Goal: Transaction & Acquisition: Purchase product/service

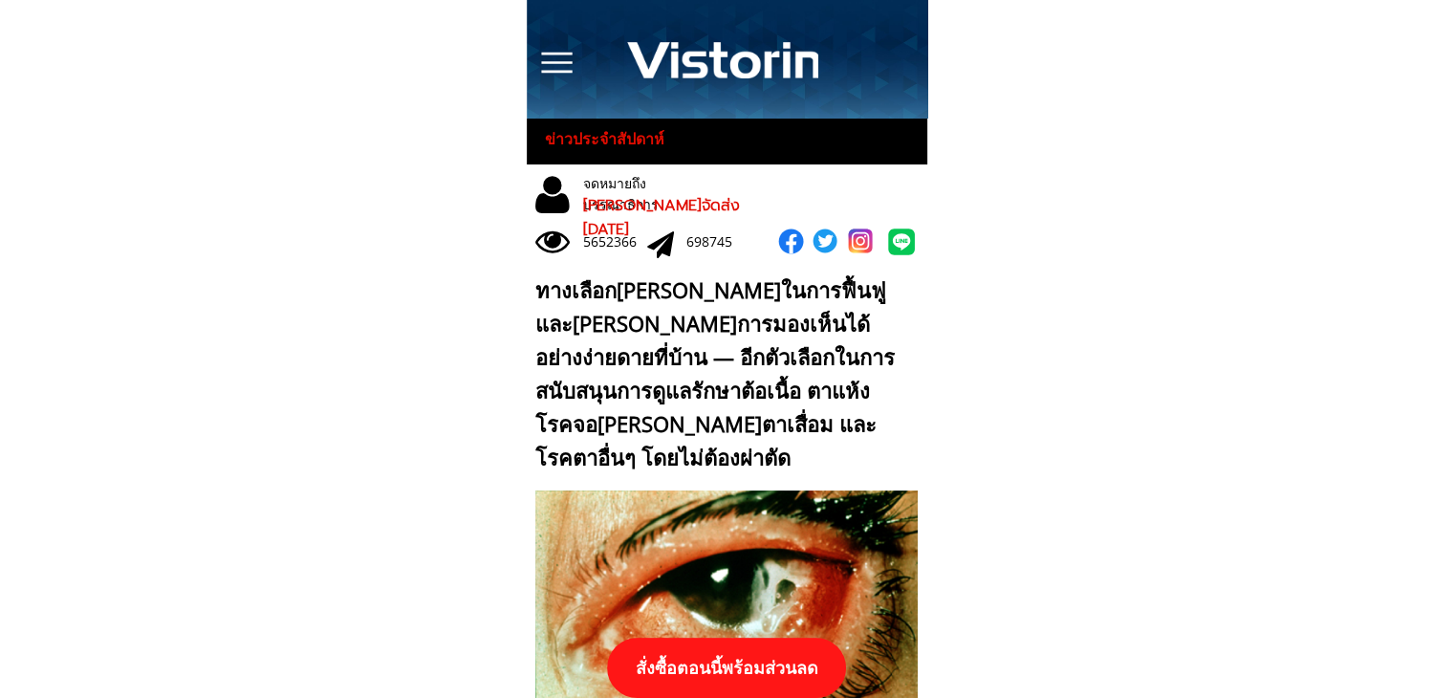
click at [809, 651] on p "สั่งซื้อตอนนี้พร้อมส่วนลด" at bounding box center [726, 668] width 239 height 60
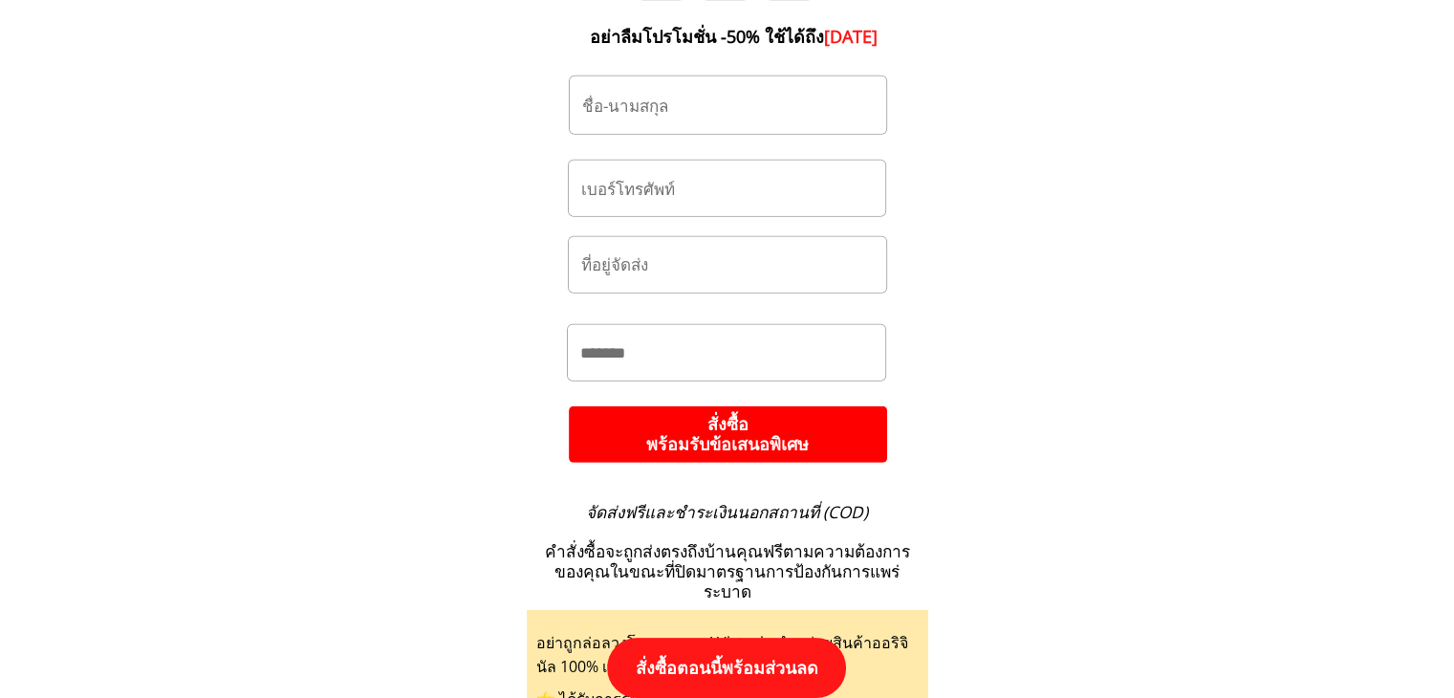
scroll to position [20232, 0]
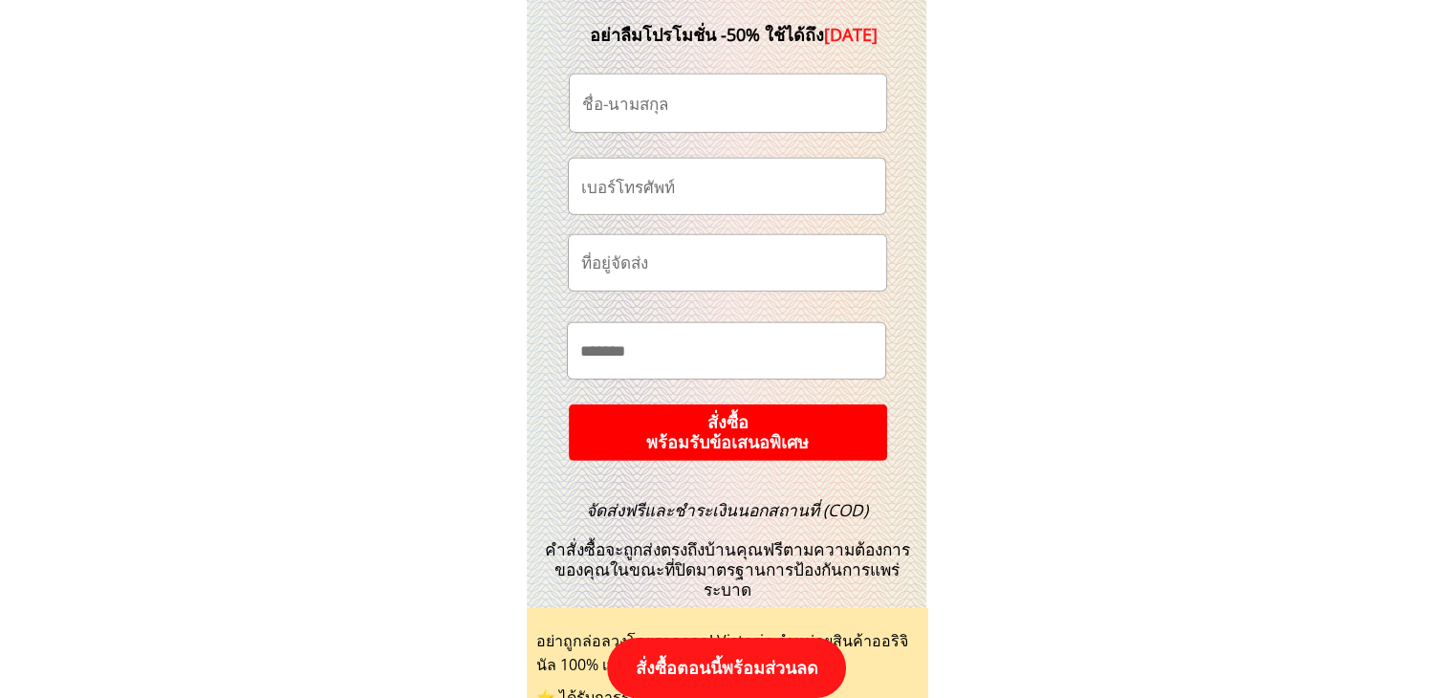
click at [741, 172] on input "tel" at bounding box center [726, 186] width 301 height 54
paste input "063-3415346"
click at [615, 188] on input "063-3415346" at bounding box center [726, 186] width 301 height 54
type input "0633415346"
click at [695, 82] on input "text" at bounding box center [727, 103] width 301 height 57
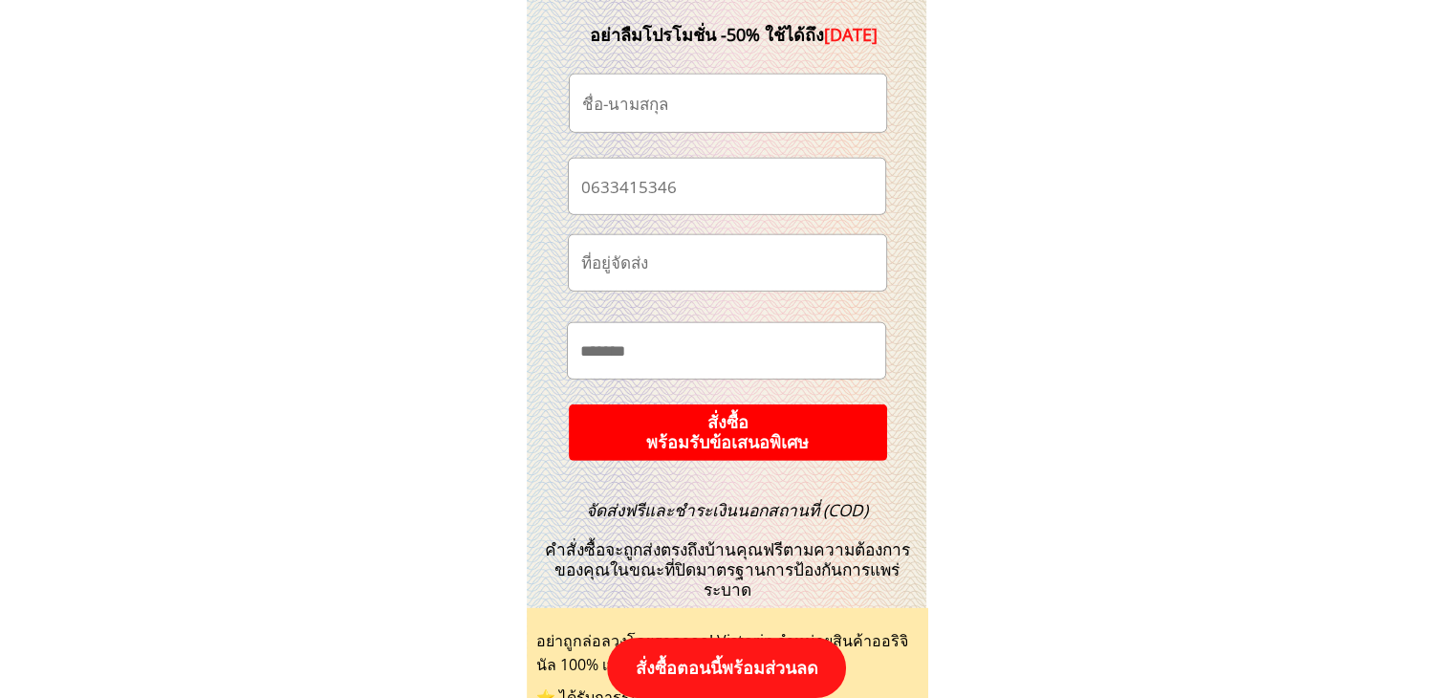
paste input "สม เสนอใจ"
type input "สม เสนอใจ"
click at [669, 347] on input "text" at bounding box center [726, 350] width 302 height 54
paste input "**"
paste input "*****"
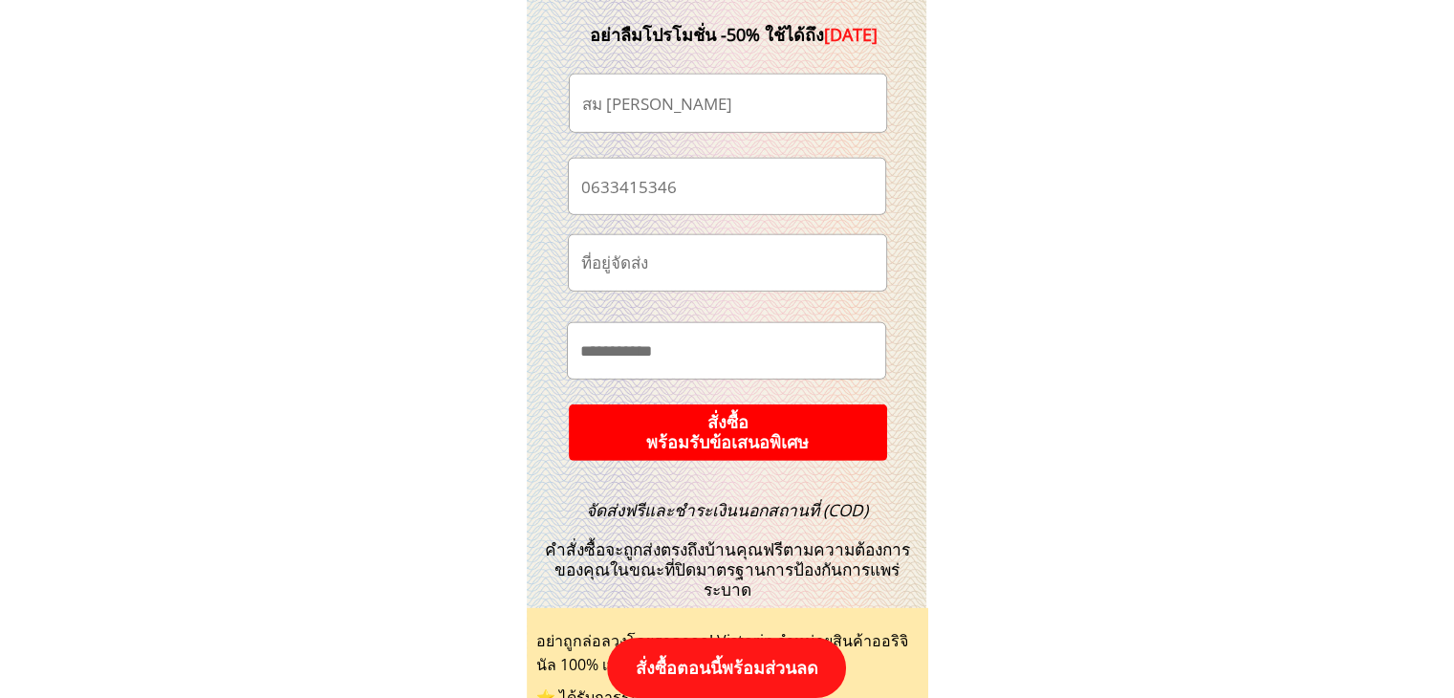
drag, startPoint x: 650, startPoint y: 353, endPoint x: 774, endPoint y: 345, distance: 124.5
click at [774, 345] on input "*********" at bounding box center [726, 350] width 302 height 54
paste input "**********"
drag, startPoint x: 618, startPoint y: 353, endPoint x: 535, endPoint y: 351, distance: 83.2
click at [535, 351] on div "สั่งซื้อ Vistorin พร้อมโปรโมชั่นส่วนลด 50% อย่าลืมโปรโมชั่น -50% ใช้ได้ถึง 10/1…" at bounding box center [727, 238] width 401 height 1236
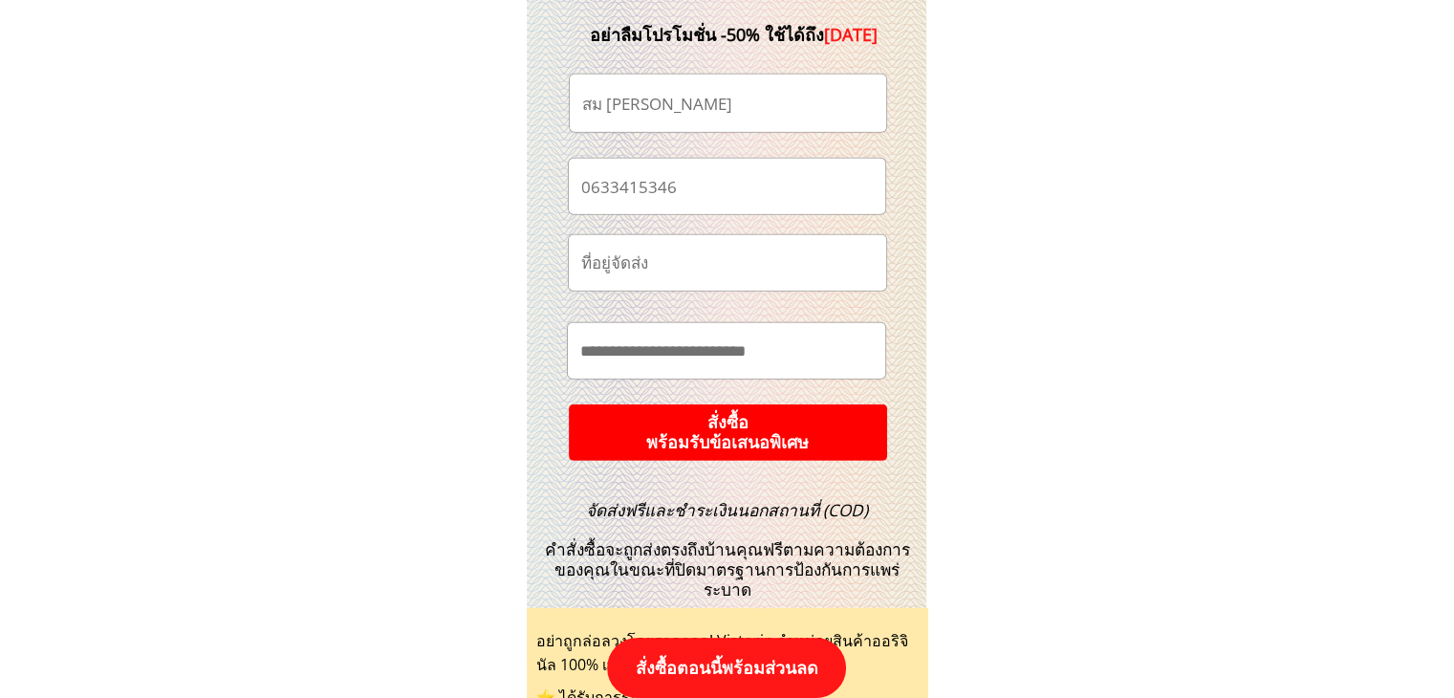
type input "**********"
click at [707, 107] on input "สม เสนอใจ" at bounding box center [727, 103] width 301 height 57
paste input "ื่อสมน่ะค่ะ"
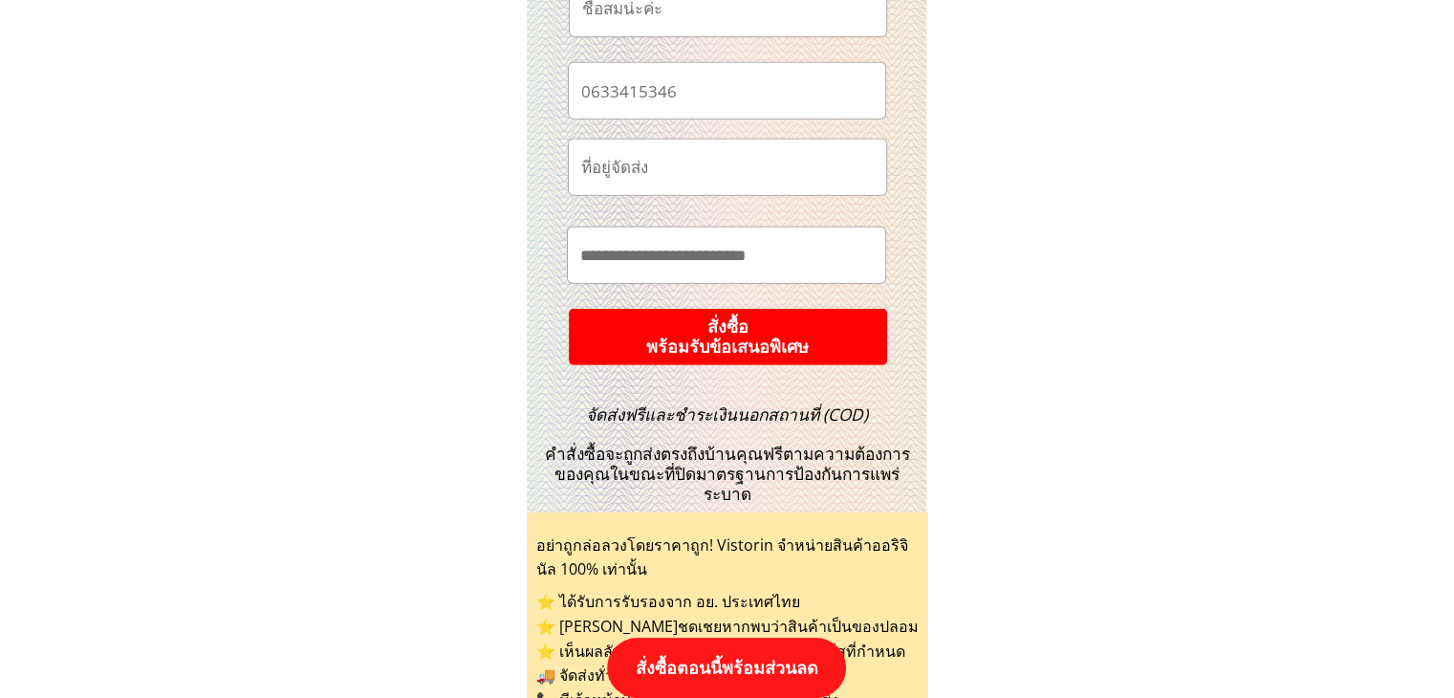
type input "ชื่อสมน่ะค่ะ"
click at [860, 314] on p "สั่งซื้อ พร้อมรับข้อเสนอพิเศษ" at bounding box center [728, 336] width 320 height 57
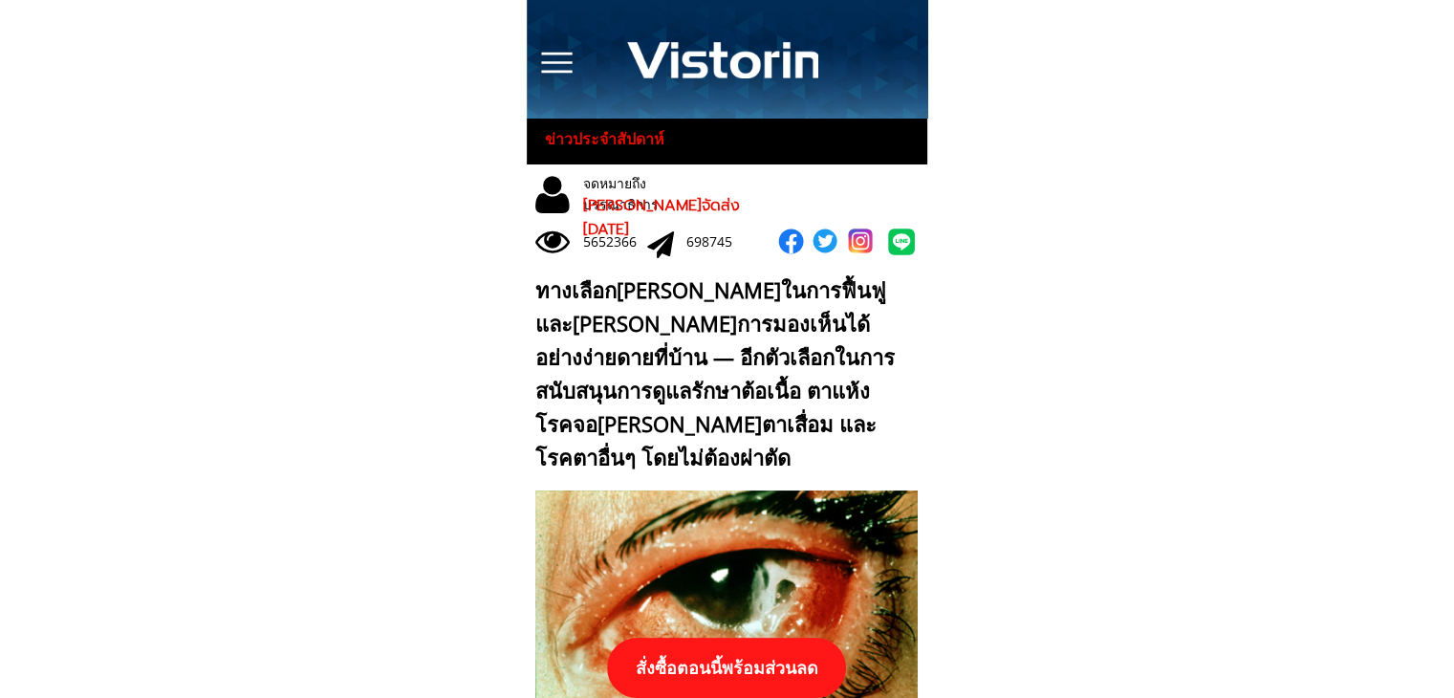
click at [729, 663] on p "สั่งซื้อตอนนี้พร้อมส่วนลด" at bounding box center [726, 668] width 239 height 60
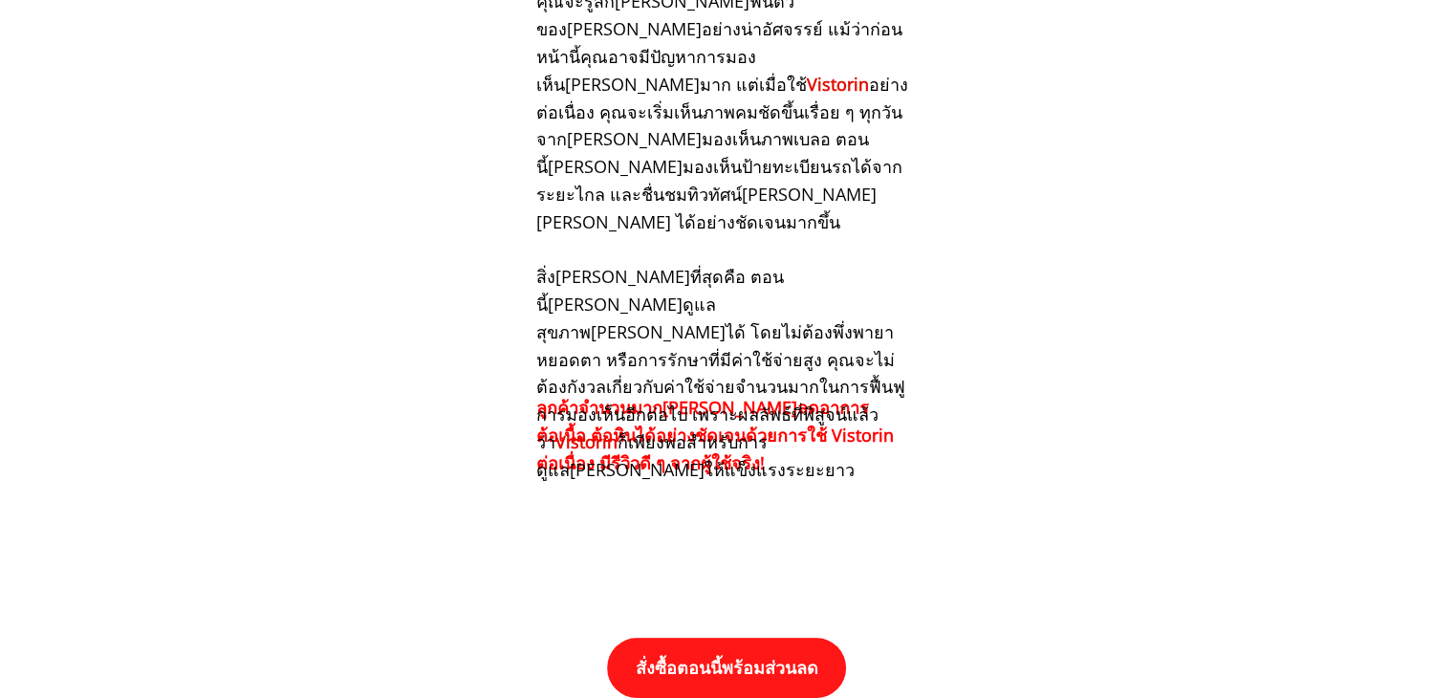
scroll to position [19852, 0]
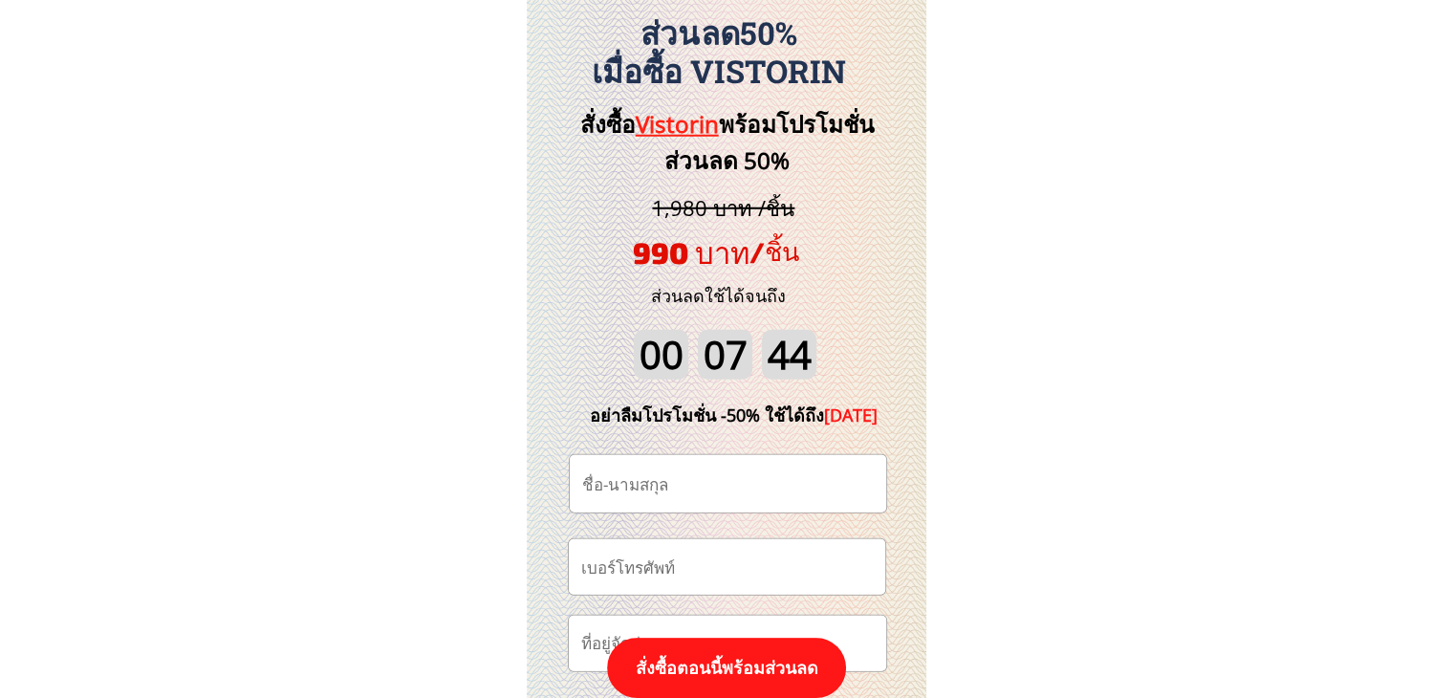
click at [700, 561] on input "tel" at bounding box center [726, 566] width 301 height 54
paste input "0871815598"
type input "0871815598"
click at [690, 474] on input "text" at bounding box center [727, 483] width 301 height 57
paste input "พระครูกันตธรรมโกวิท"
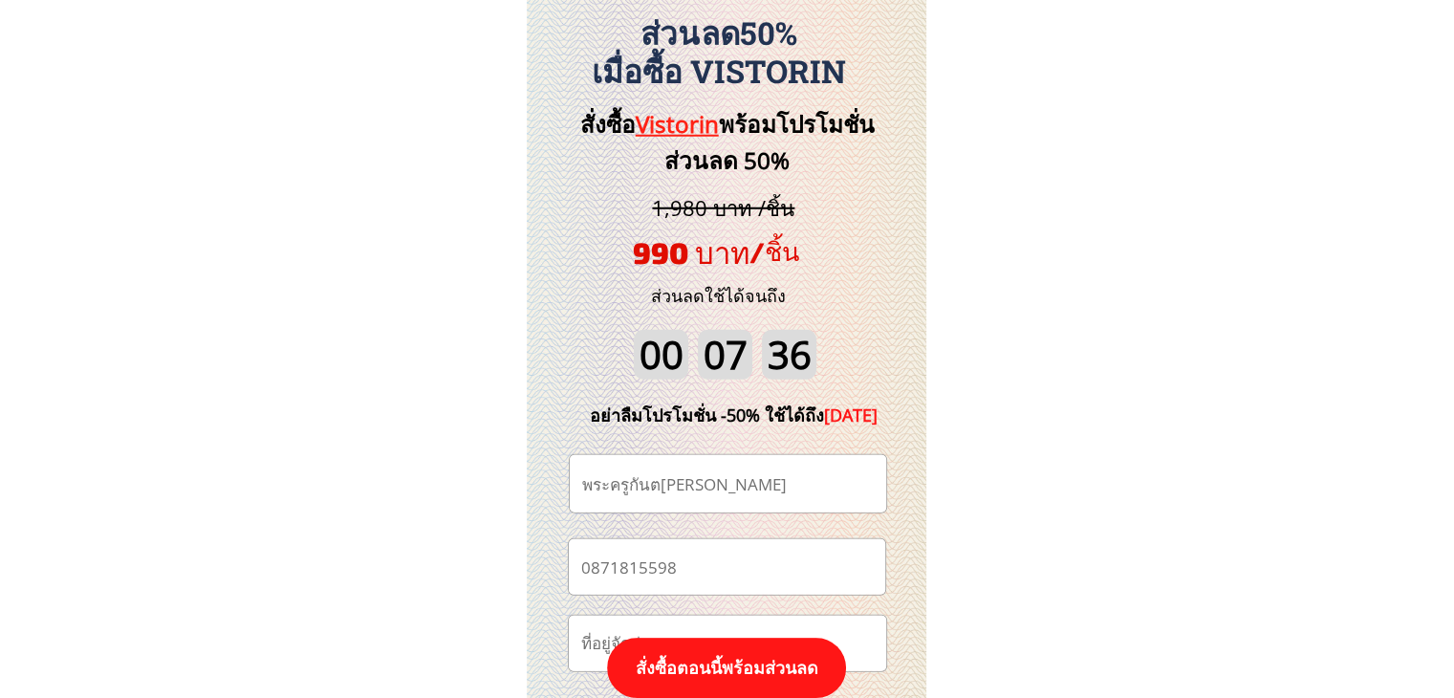
type input "พระครูกันตธรรมโกวิท"
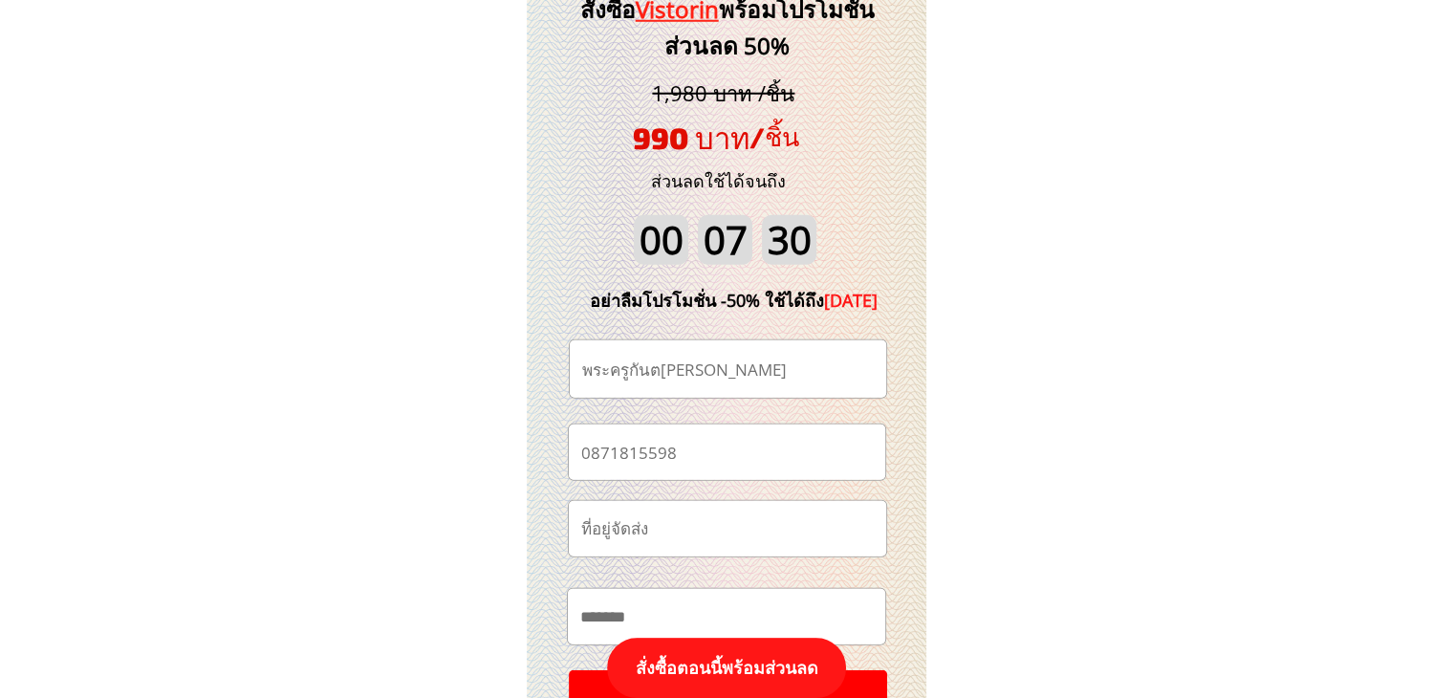
scroll to position [20139, 0]
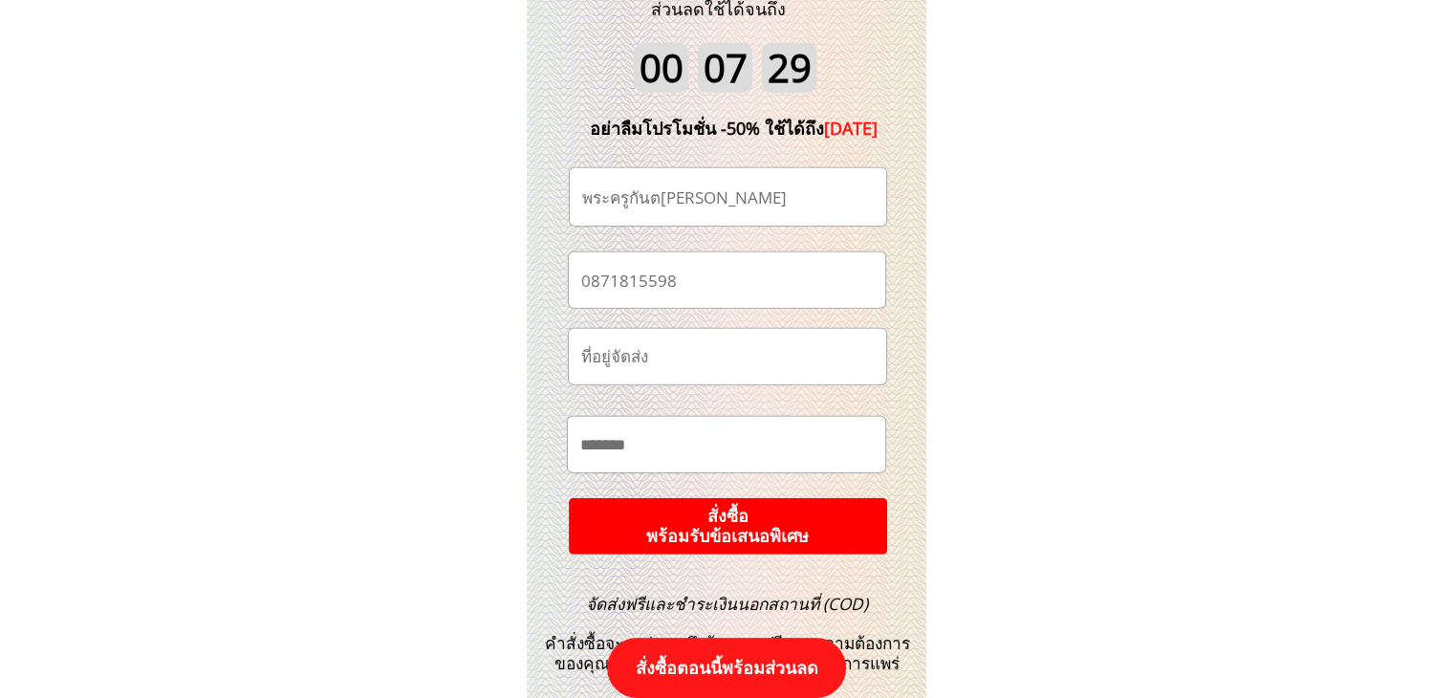
click at [792, 523] on p "สั่งซื้อ พร้อมรับข้อเสนอพิเศษ" at bounding box center [727, 525] width 321 height 57
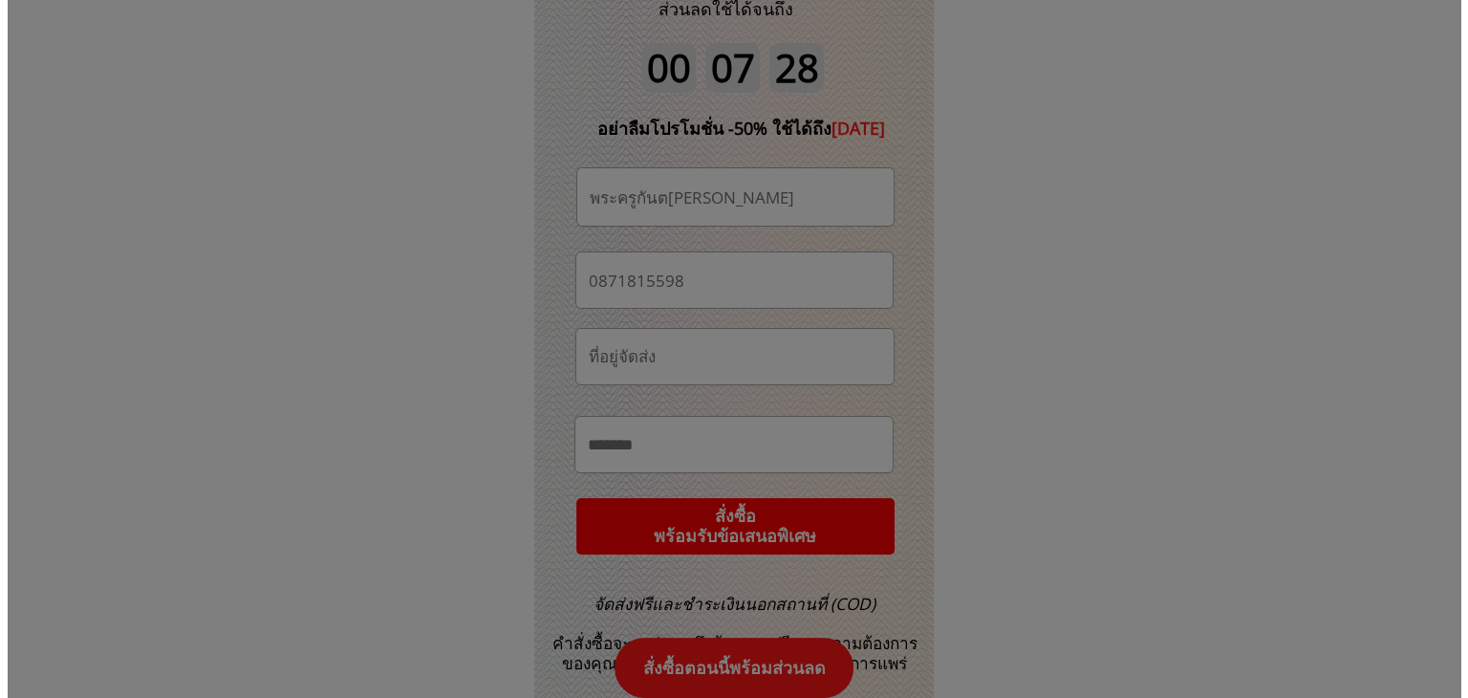
scroll to position [0, 0]
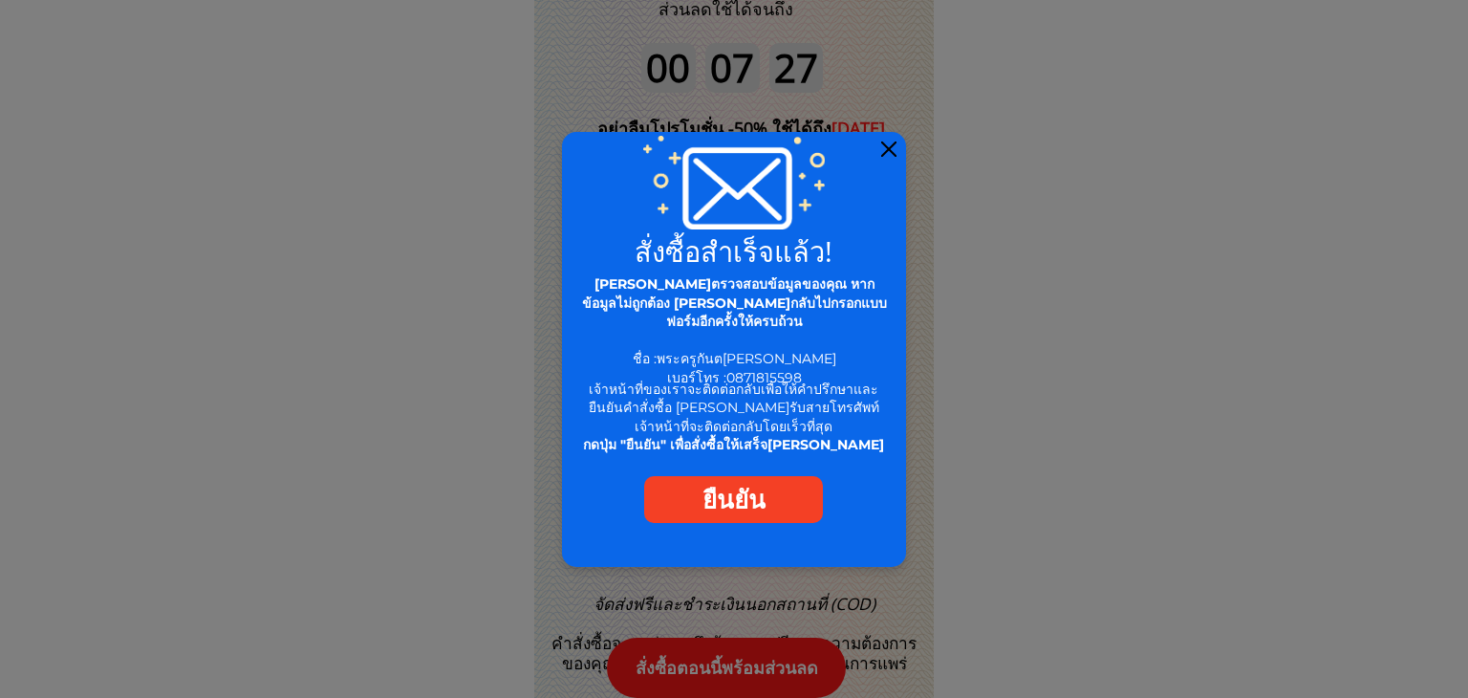
click at [891, 144] on div at bounding box center [888, 148] width 15 height 15
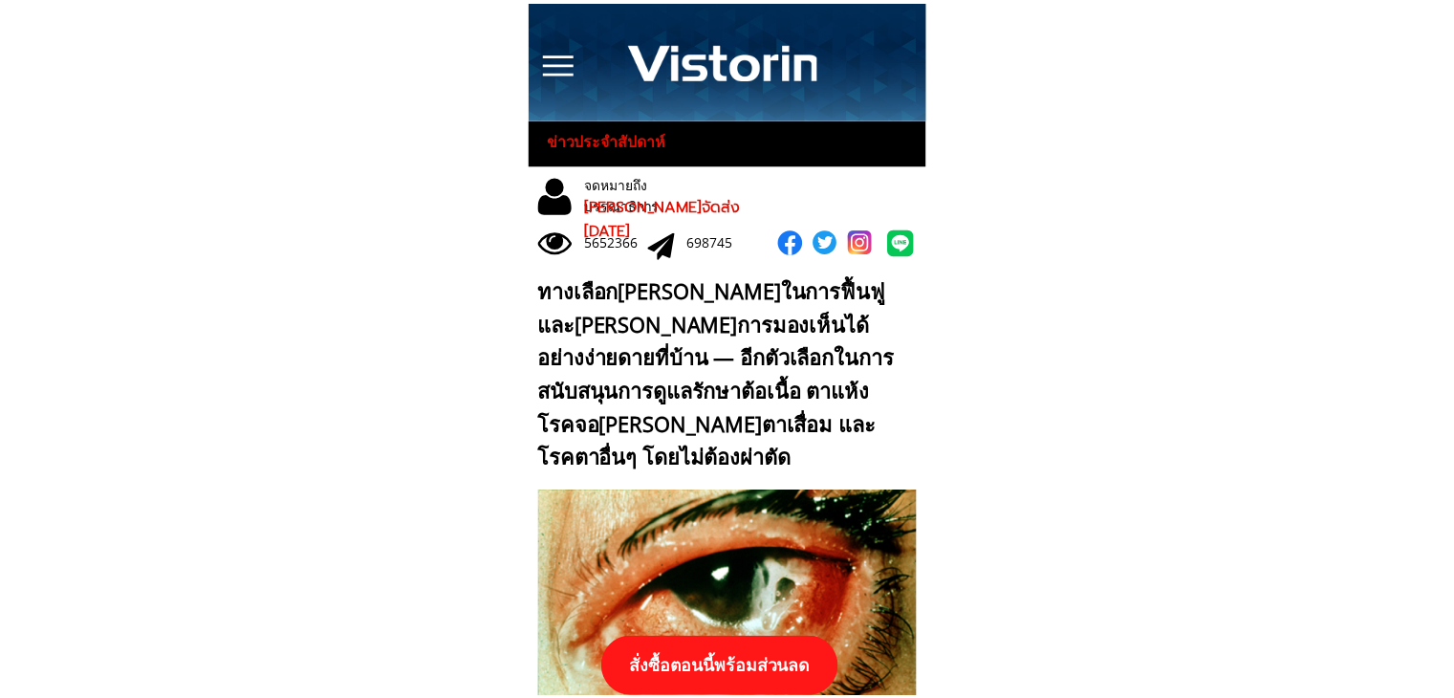
scroll to position [20139, 0]
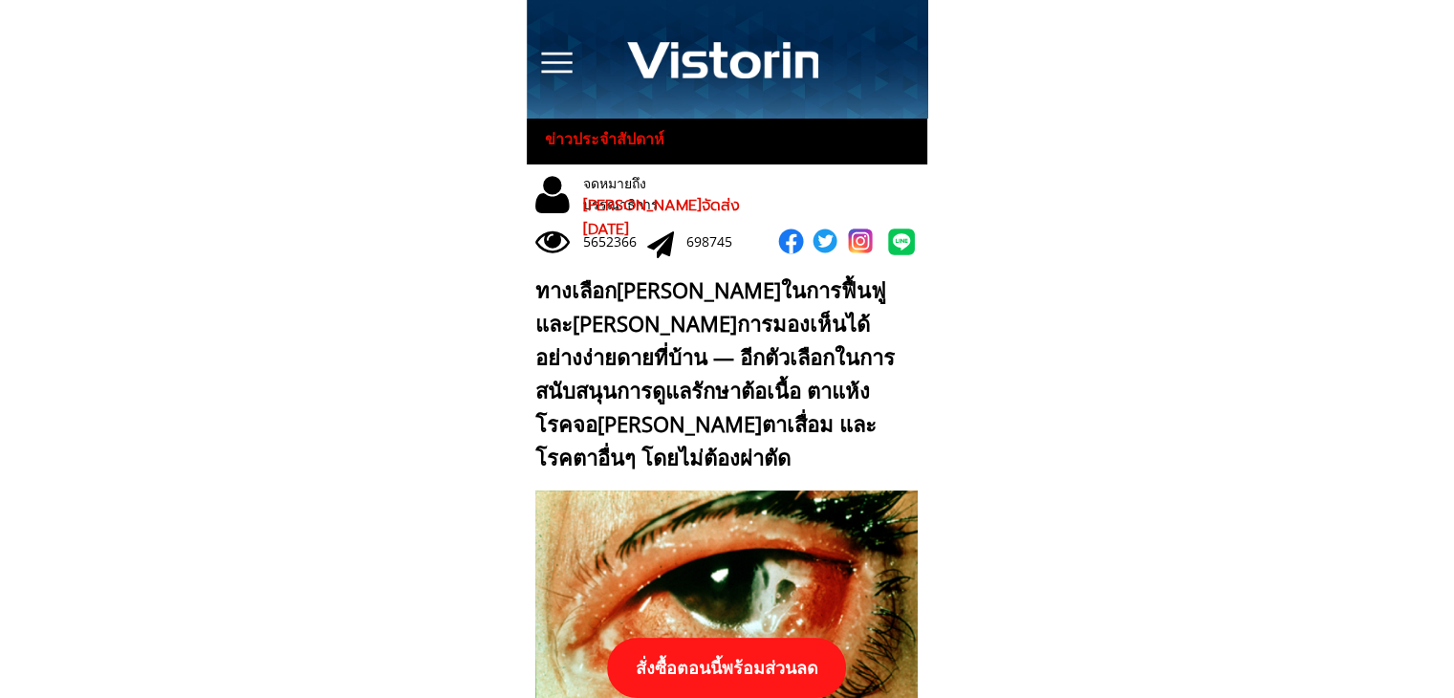
click at [791, 662] on p "สั่งซื้อตอนนี้พร้อมส่วนลด" at bounding box center [726, 668] width 239 height 60
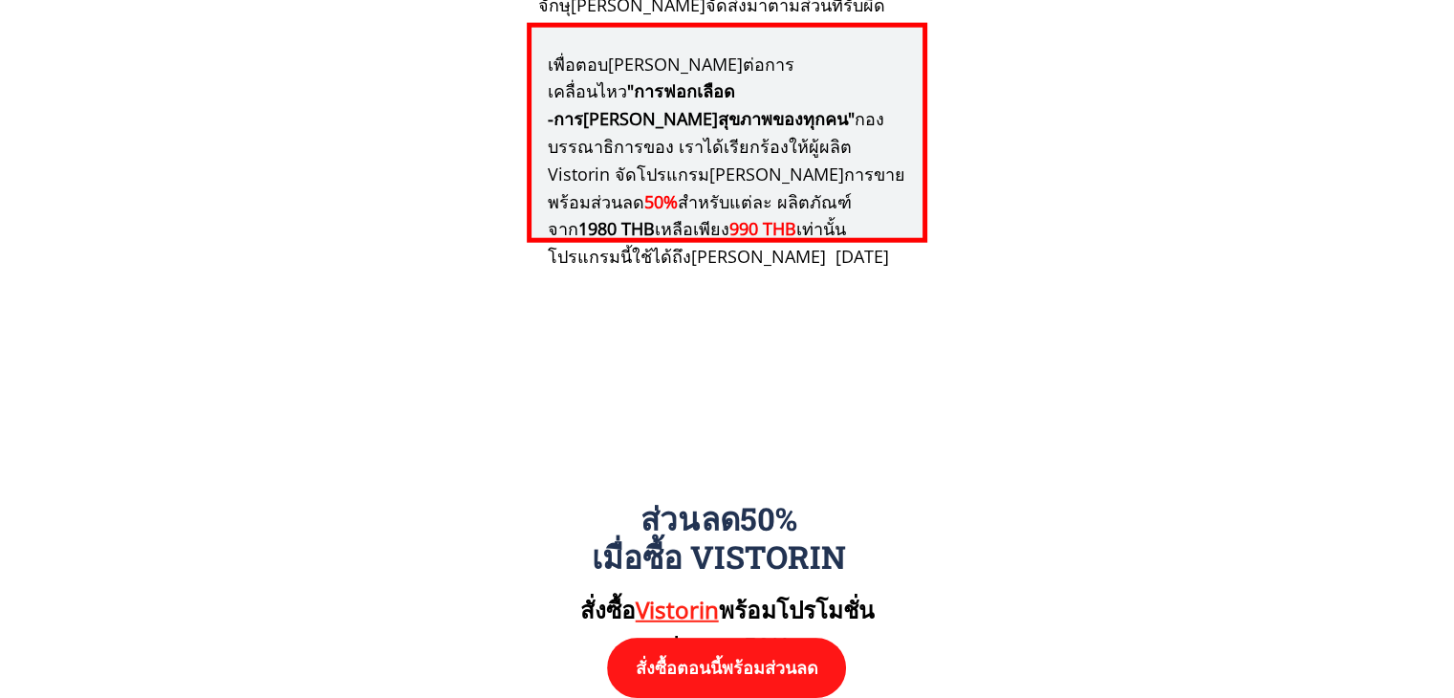
scroll to position [19852, 0]
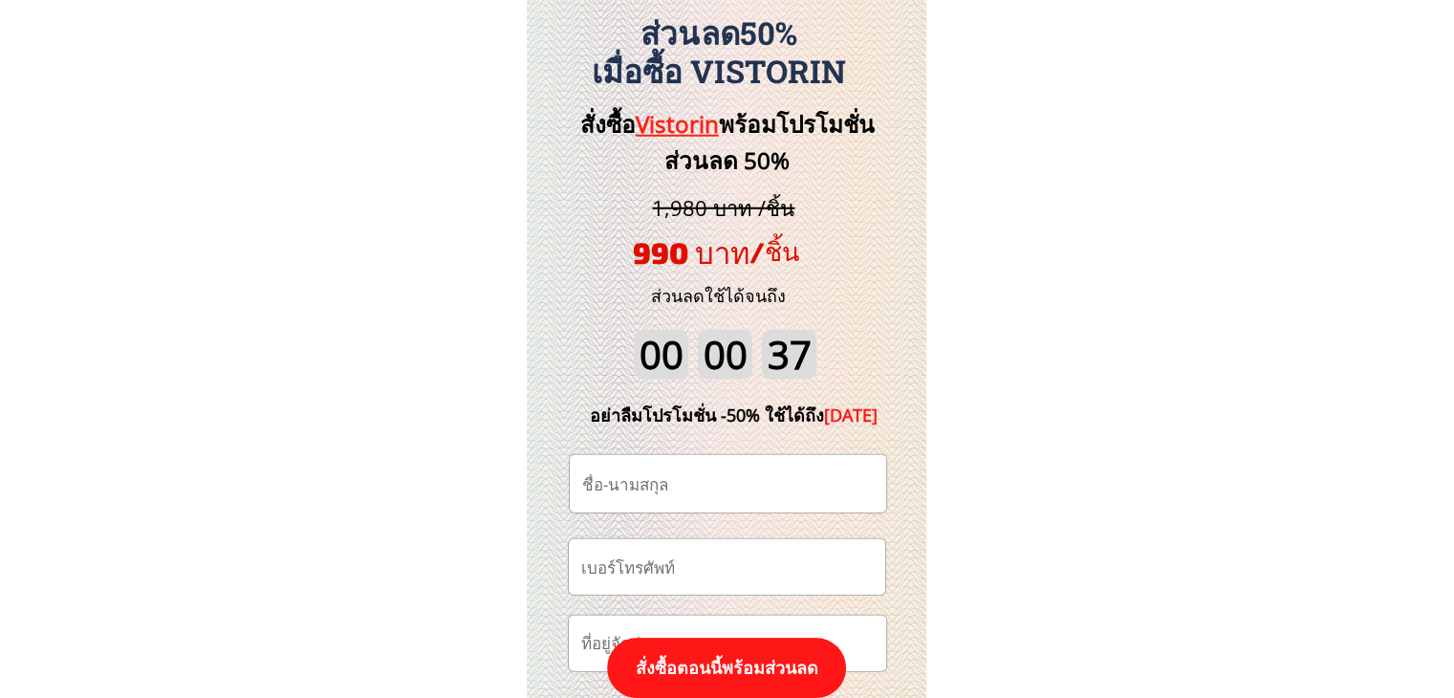
click at [684, 571] on input "tel" at bounding box center [726, 566] width 301 height 54
paste input "0942490731"
type input "0942490731"
click at [679, 481] on input "text" at bounding box center [727, 483] width 301 height 57
paste input "สาย ซาน"
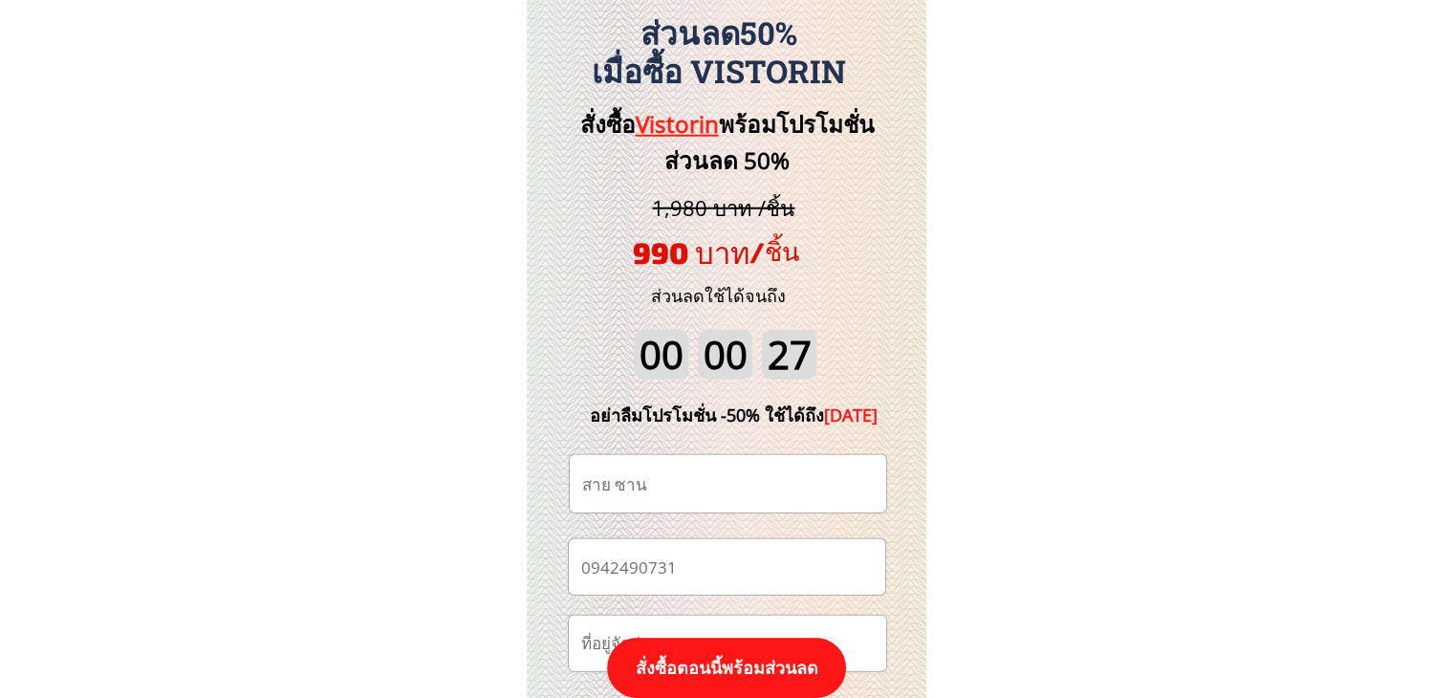
scroll to position [20330, 0]
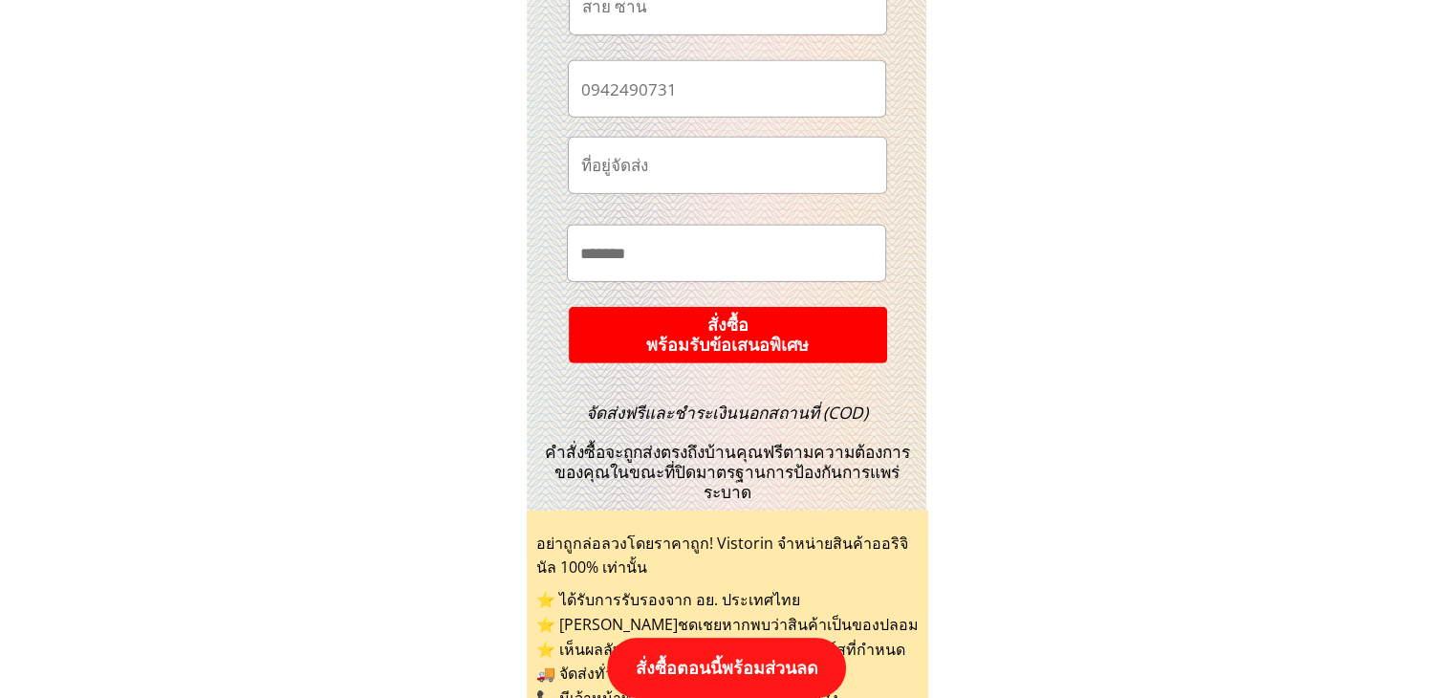
type input "สาย ซาน"
click at [800, 361] on p "สั่งซื้อ พร้อมรับข้อเสนอพิเศษ" at bounding box center [727, 334] width 346 height 61
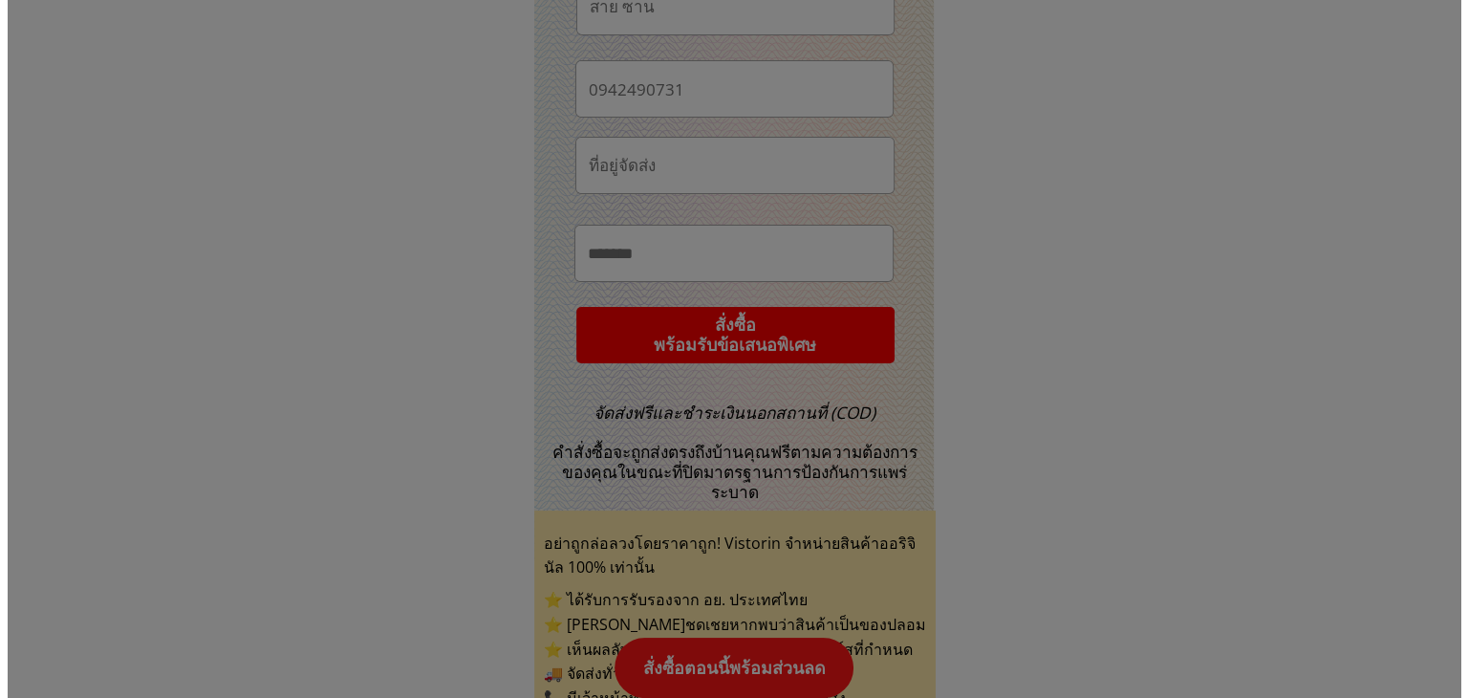
scroll to position [0, 0]
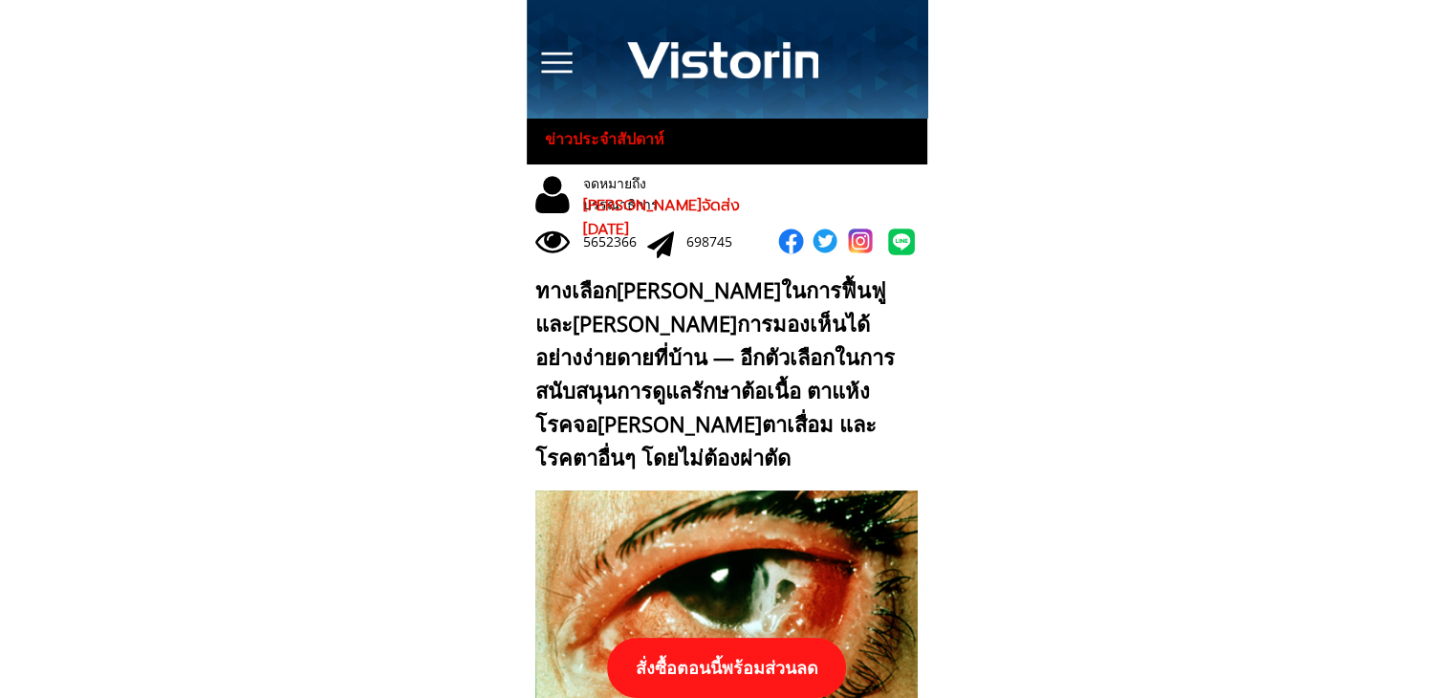
click at [742, 659] on p "สั่งซื้อตอนนี้พร้อมส่วนลด" at bounding box center [726, 668] width 239 height 60
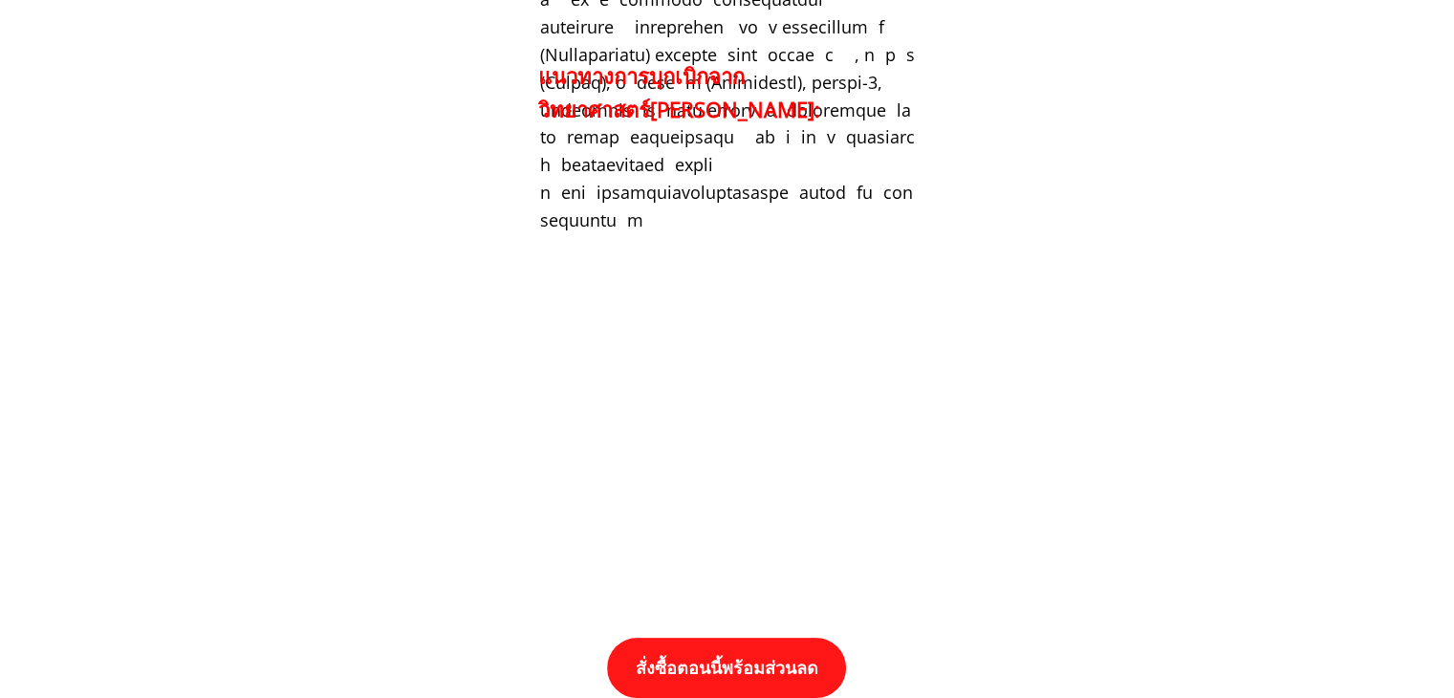
scroll to position [19852, 0]
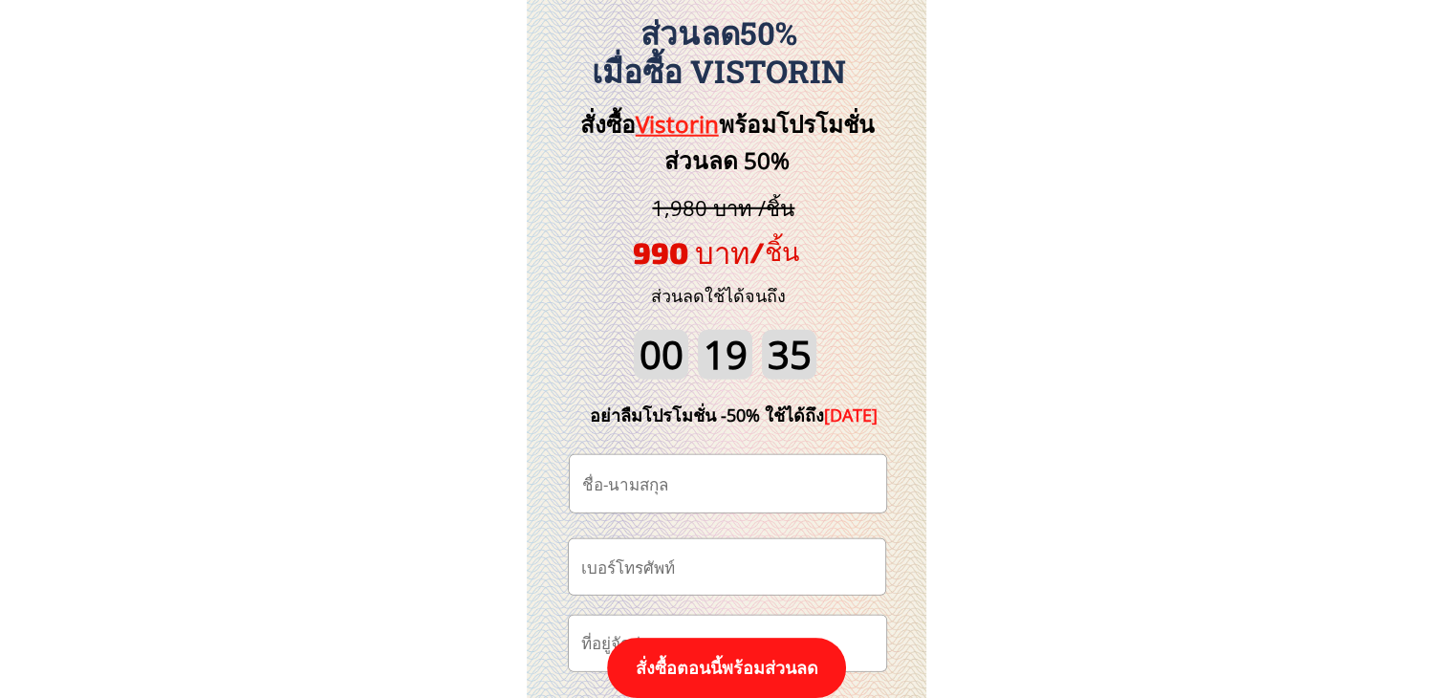
click at [748, 571] on input "tel" at bounding box center [726, 566] width 301 height 54
paste input "0927268393"
type input "0927268393"
click at [707, 482] on input "text" at bounding box center [727, 483] width 301 height 57
paste input "รําพึง เกตุแก้ว"
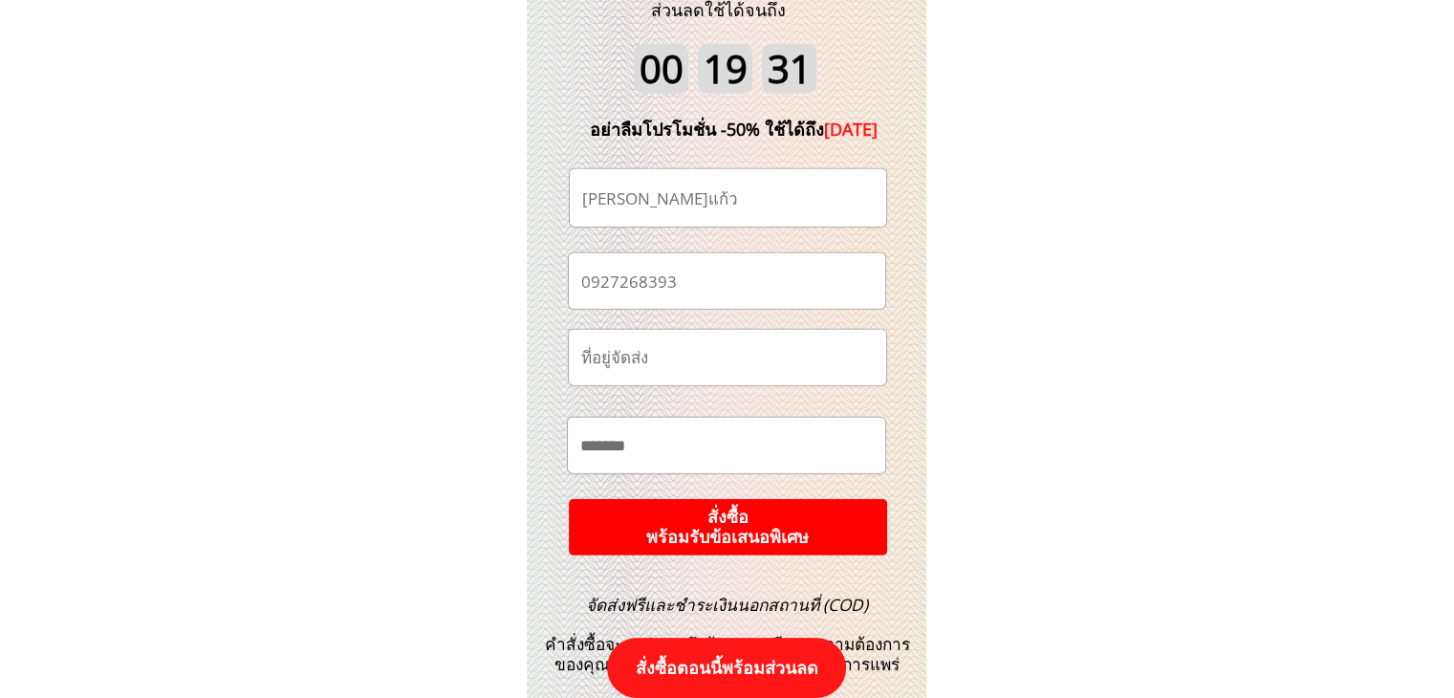
scroll to position [20139, 0]
type input "รําพึง เกตุแก้ว"
click at [819, 521] on p "สั่งซื้อ พร้อมรับข้อเสนอพิเศษ" at bounding box center [727, 525] width 333 height 59
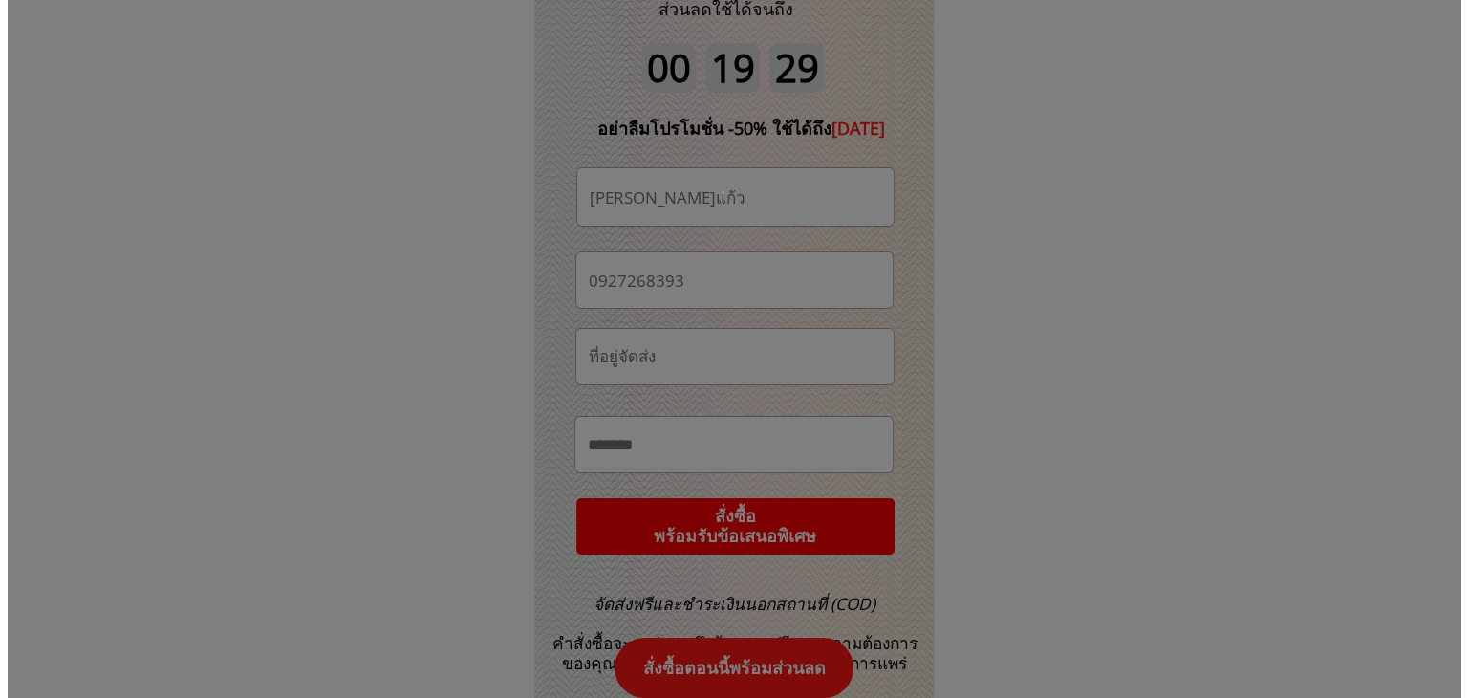
scroll to position [0, 0]
